Goal: Information Seeking & Learning: Learn about a topic

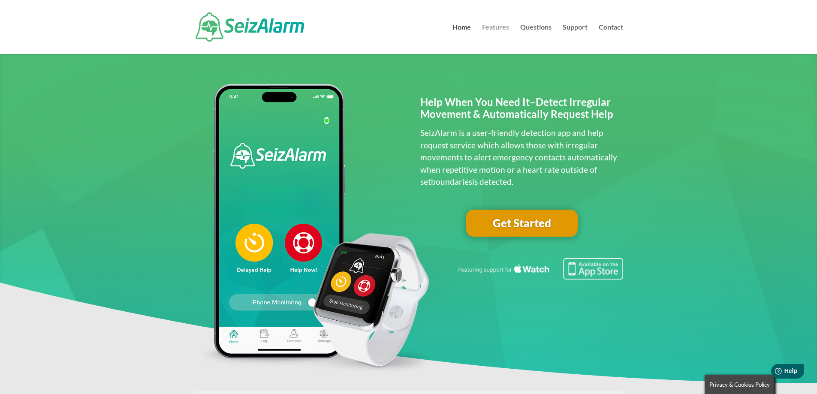
click at [499, 24] on link "Features" at bounding box center [495, 39] width 27 height 30
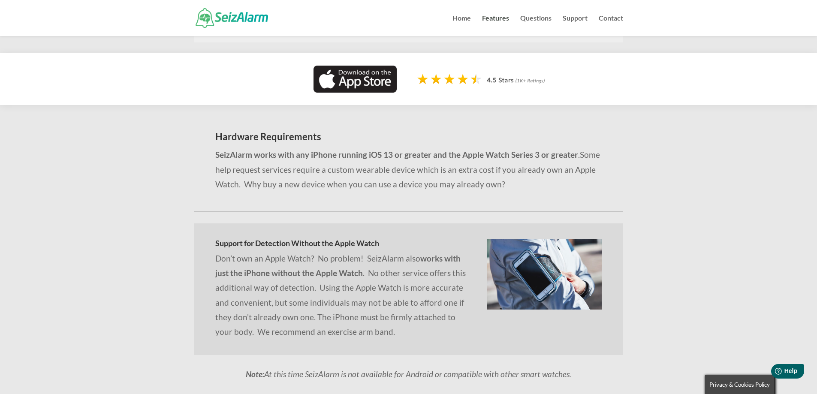
scroll to position [815, 0]
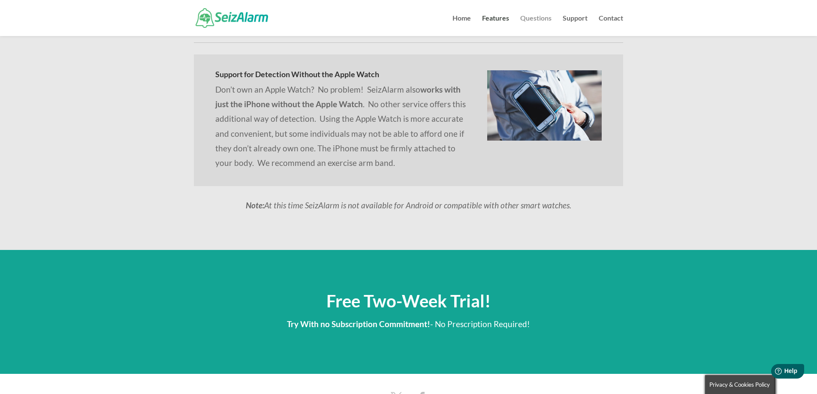
click at [527, 17] on link "Questions" at bounding box center [535, 25] width 31 height 21
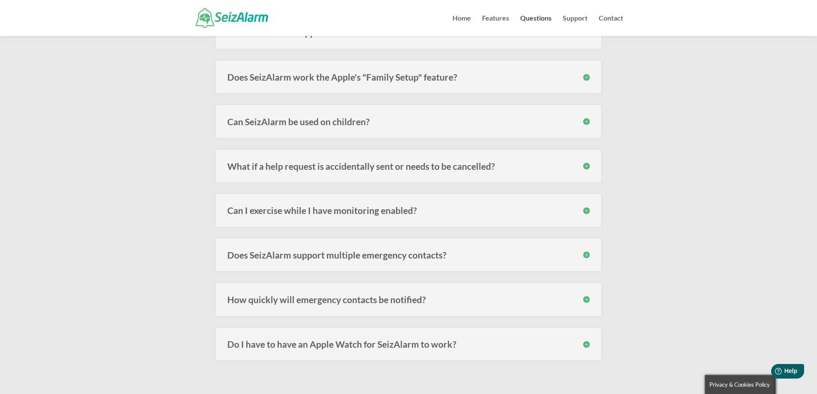
scroll to position [386, 0]
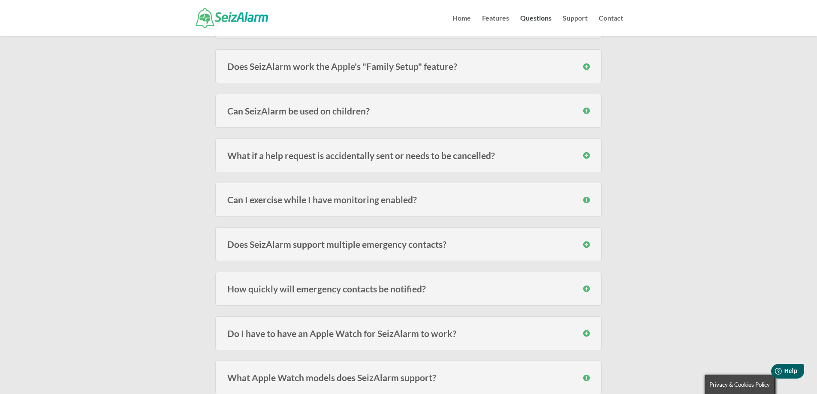
click at [331, 197] on h3 "Can I exercise while I have monitoring enabled?" at bounding box center [408, 199] width 362 height 9
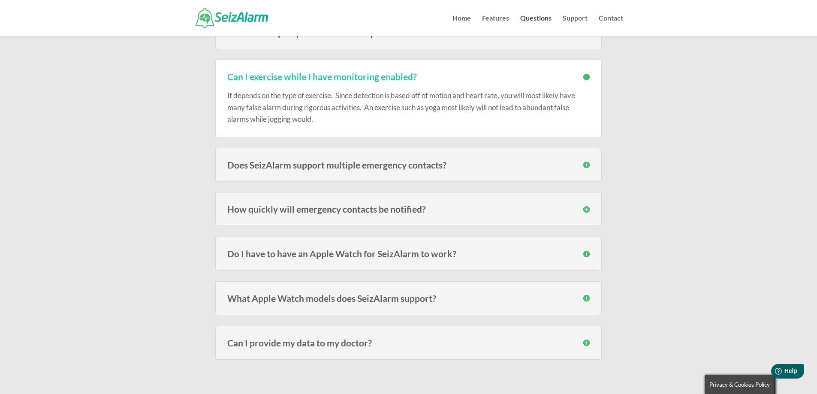
scroll to position [515, 0]
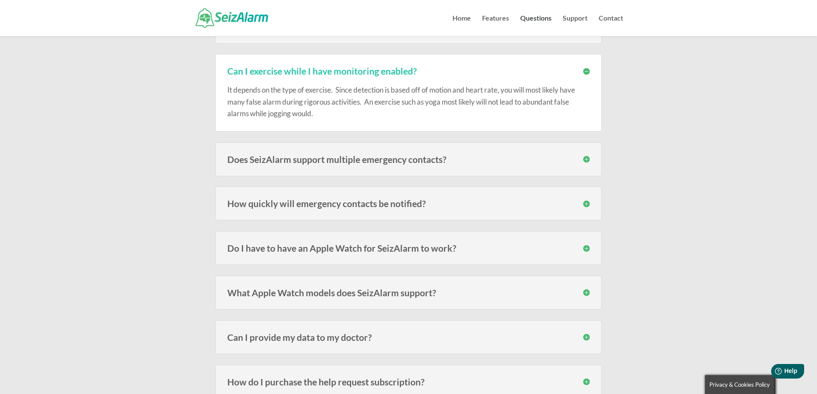
click at [328, 249] on h3 "Do I have to have an Apple Watch for SeizAlarm to work?" at bounding box center [408, 248] width 362 height 9
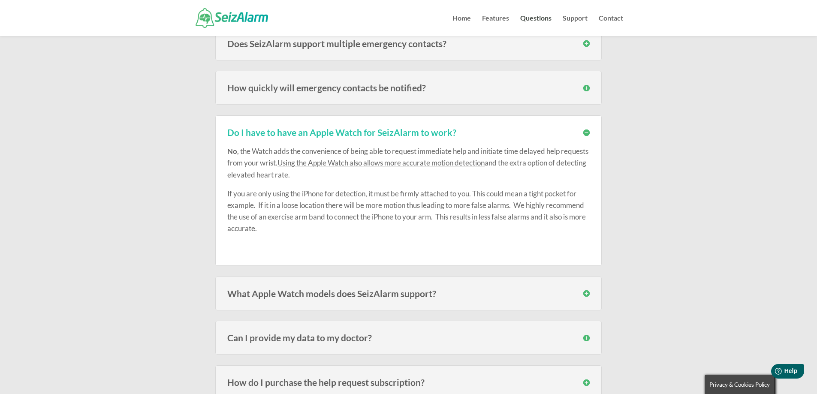
scroll to position [643, 0]
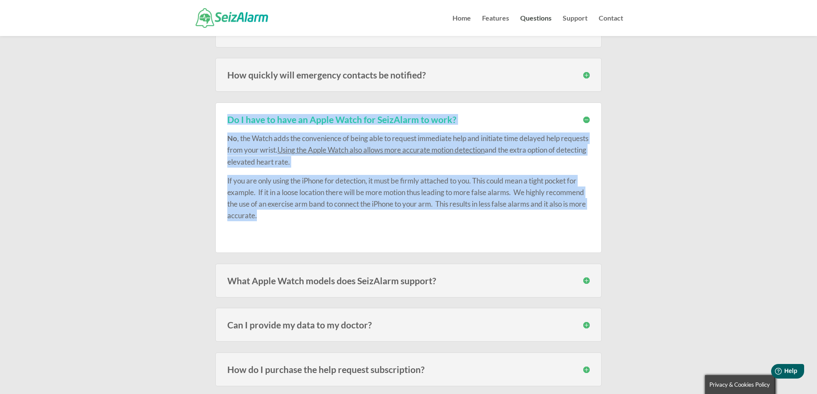
drag, startPoint x: 228, startPoint y: 120, endPoint x: 307, endPoint y: 220, distance: 127.6
click at [307, 220] on div "Do I have to have an Apple Watch for SeizAlarm to work? No , the Watch adds the…" at bounding box center [408, 177] width 386 height 151
copy div "Do I have to have an Apple Watch for SeizAlarm to work? No , the Watch adds the…"
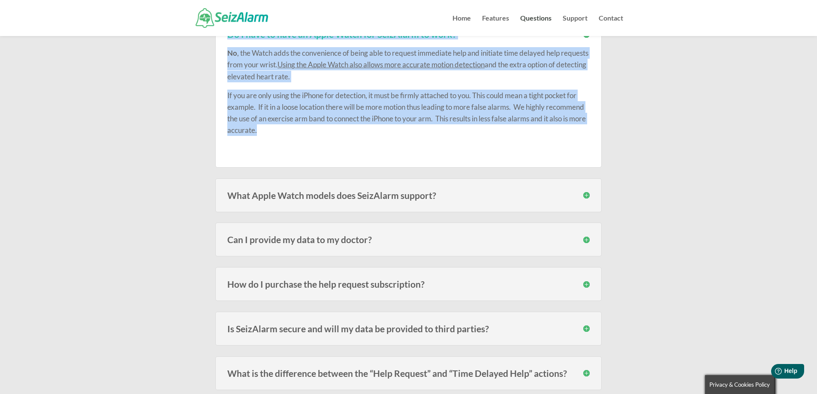
scroll to position [729, 0]
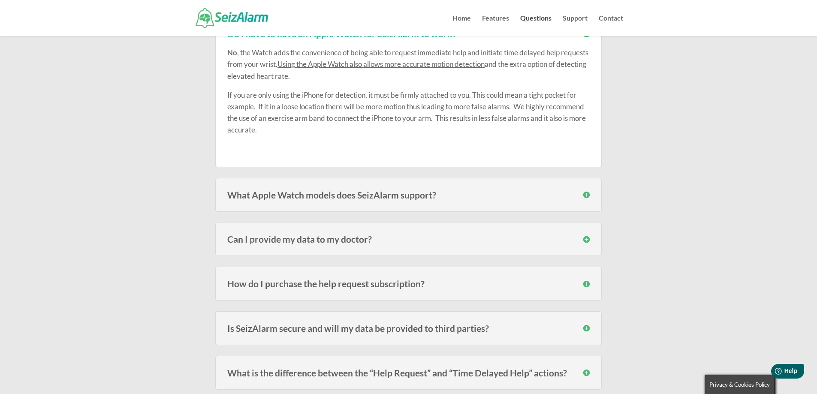
click at [279, 200] on div "What Apple Watch models does SeizAlarm support? SeizAlarm is currently compatib…" at bounding box center [408, 195] width 386 height 34
click at [386, 196] on h3 "What Apple Watch models does SeizAlarm support?" at bounding box center [408, 194] width 362 height 9
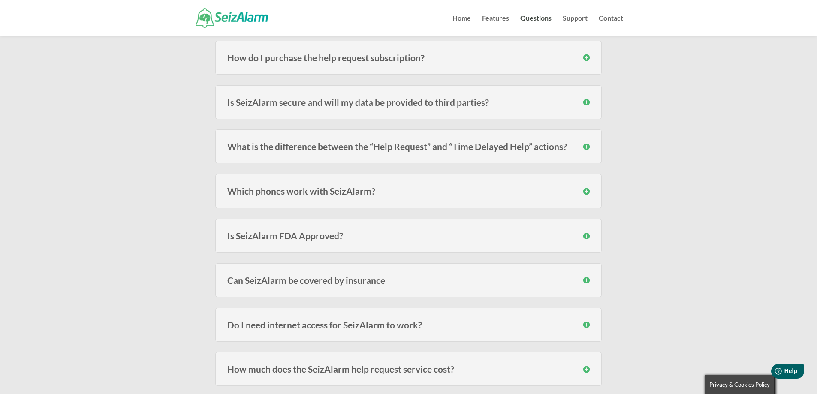
scroll to position [1029, 0]
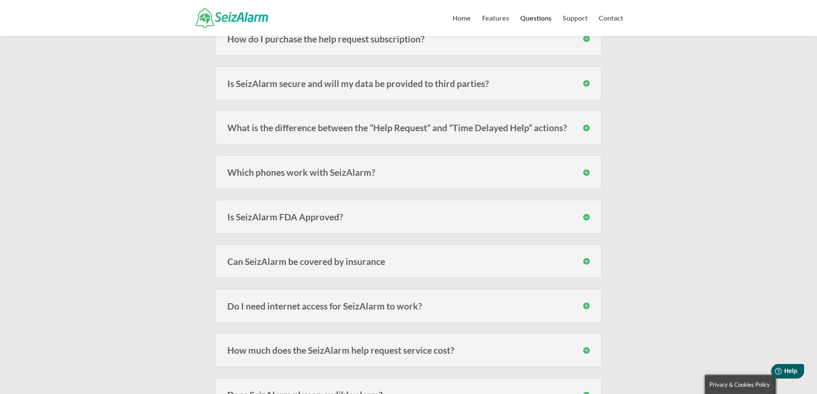
click at [296, 172] on h3 "Which phones work with SeizAlarm?" at bounding box center [408, 172] width 362 height 9
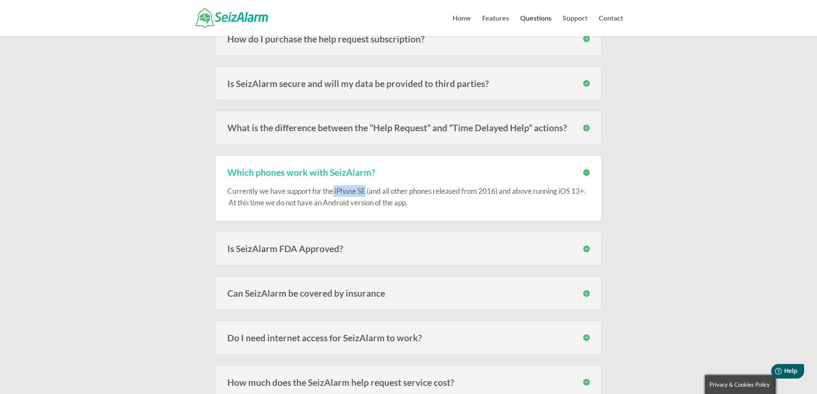
drag, startPoint x: 334, startPoint y: 191, endPoint x: 367, endPoint y: 188, distance: 33.2
click at [367, 188] on p "Currently we have support for the iPhone SE (and all other phones released from…" at bounding box center [408, 196] width 362 height 23
copy p "iPhone SE"
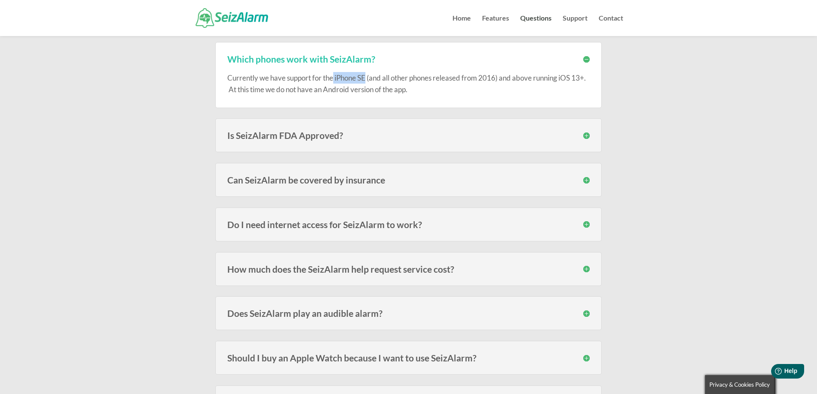
scroll to position [1158, 0]
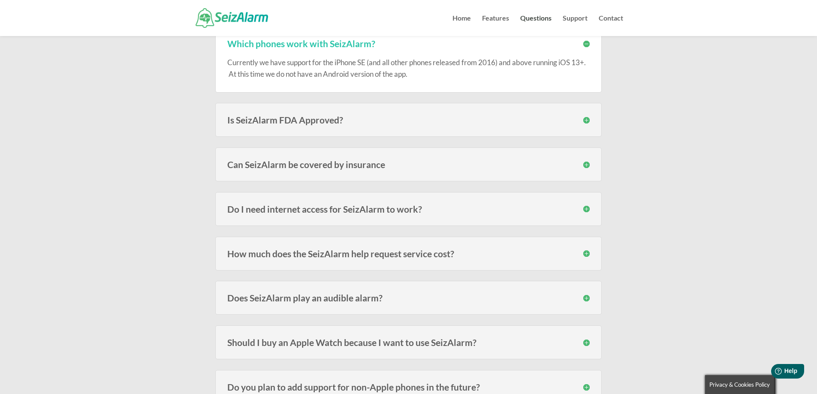
click at [399, 162] on h3 "Can SeizAlarm be covered by insurance" at bounding box center [408, 164] width 362 height 9
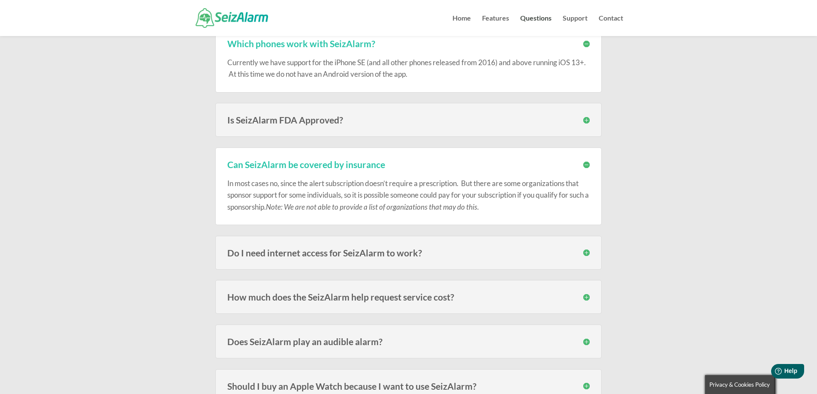
click at [585, 166] on h3 "Can SeizAlarm be covered by insurance" at bounding box center [408, 164] width 362 height 9
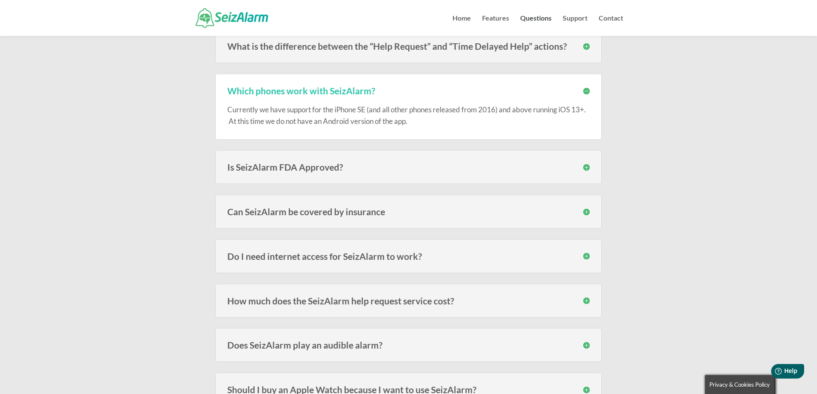
scroll to position [1201, 0]
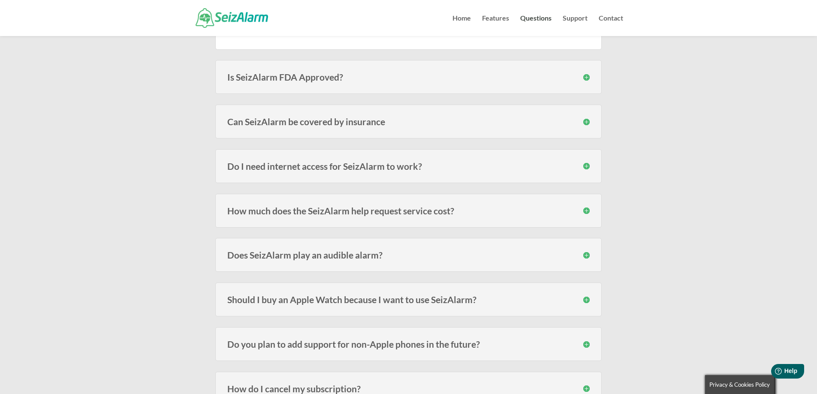
click at [304, 168] on h3 "Do I need internet access for SeizAlarm to work?" at bounding box center [408, 166] width 362 height 9
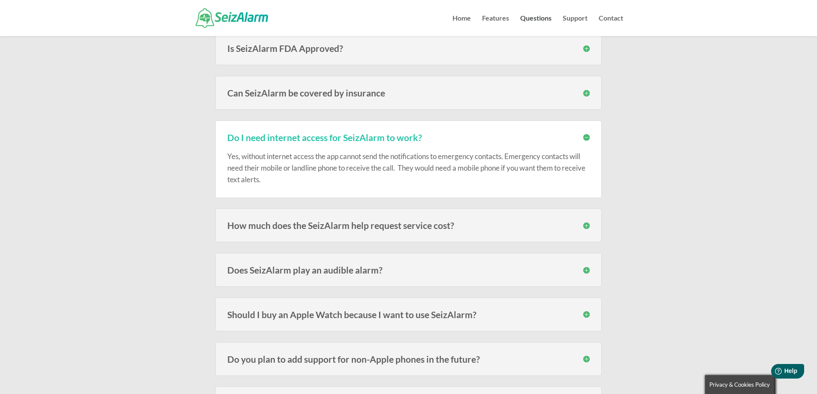
scroll to position [1286, 0]
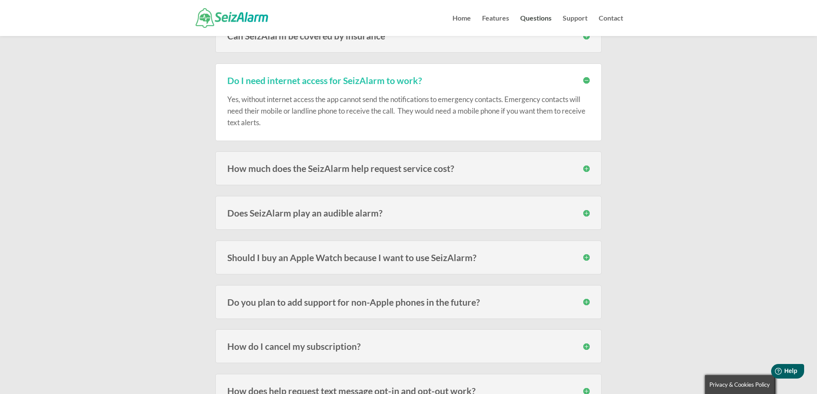
click at [370, 258] on h3 "Should I buy an Apple Watch because I want to use SeizAlarm?" at bounding box center [408, 257] width 362 height 9
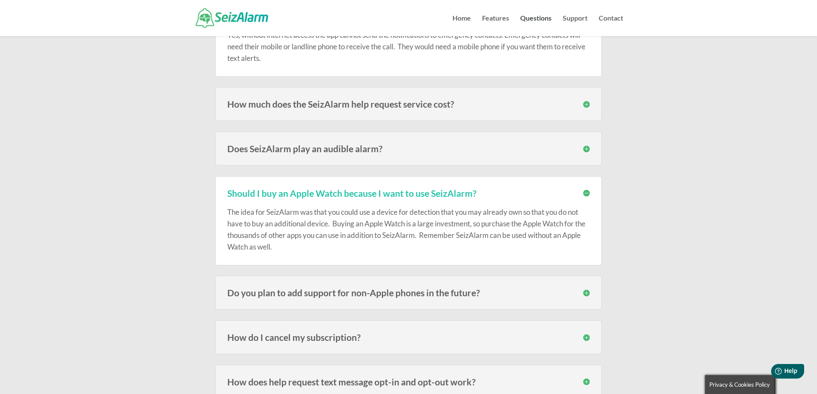
scroll to position [1372, 0]
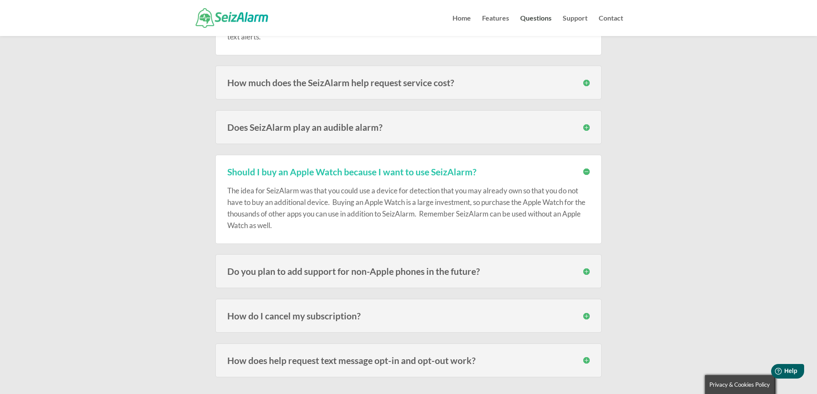
click at [308, 270] on h3 "Do you plan to add support for non-Apple phones in the future?" at bounding box center [408, 271] width 362 height 9
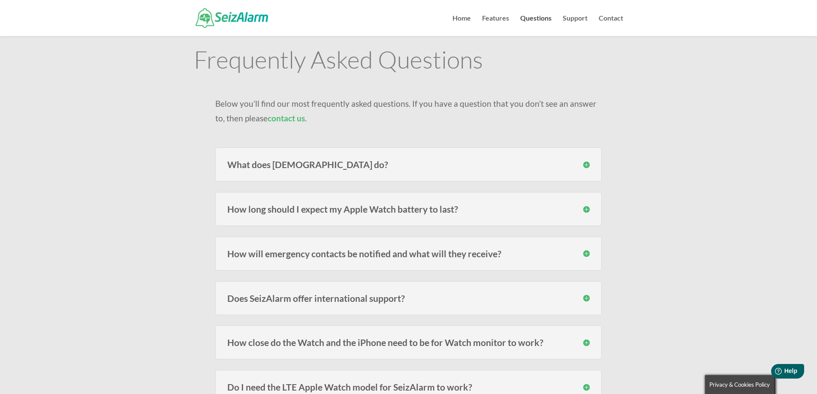
scroll to position [0, 0]
